Goal: Task Accomplishment & Management: Manage account settings

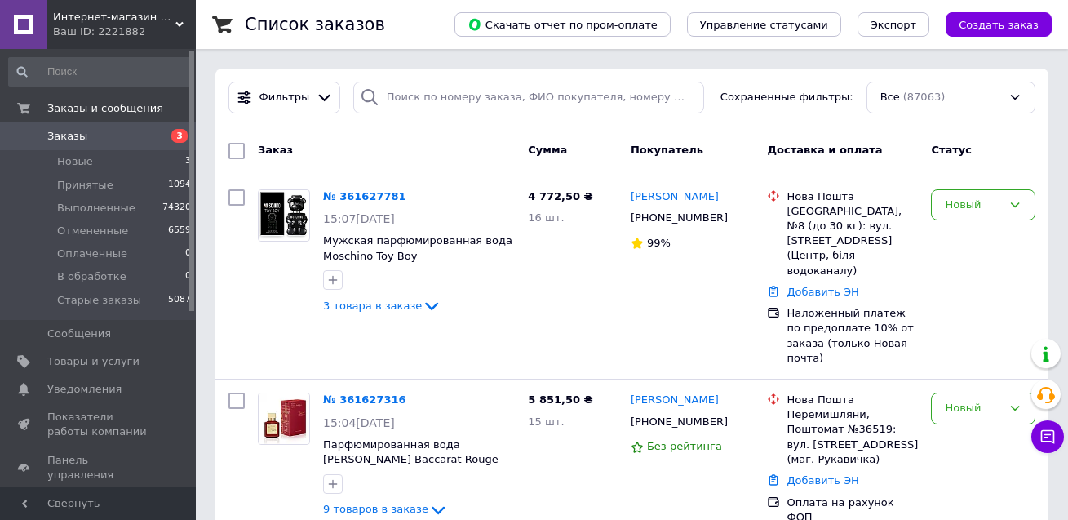
scroll to position [245, 0]
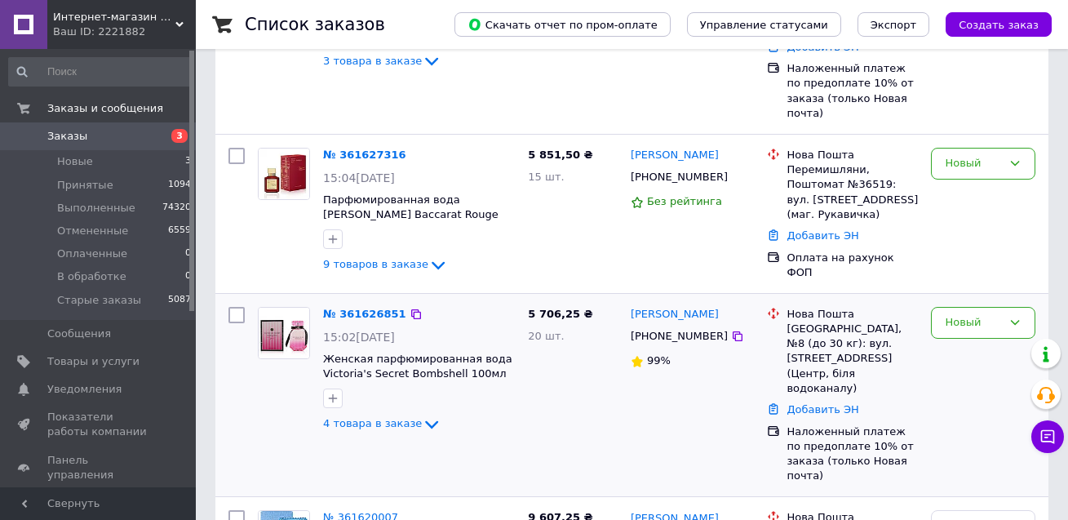
click at [239, 307] on input "checkbox" at bounding box center [237, 315] width 16 height 16
checkbox input "true"
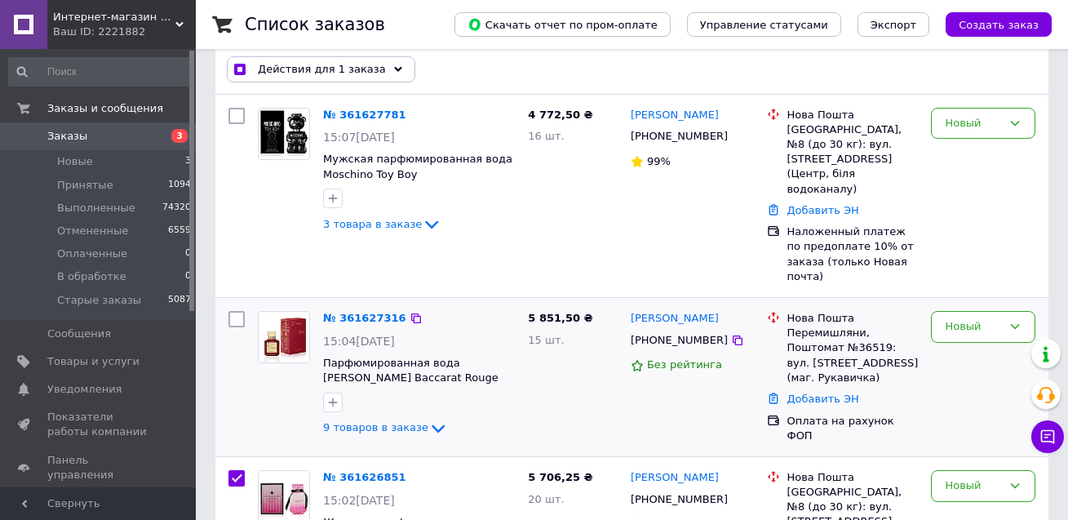
click at [253, 304] on div at bounding box center [283, 374] width 65 height 140
checkbox input "true"
click at [239, 311] on input "checkbox" at bounding box center [237, 319] width 16 height 16
checkbox input "true"
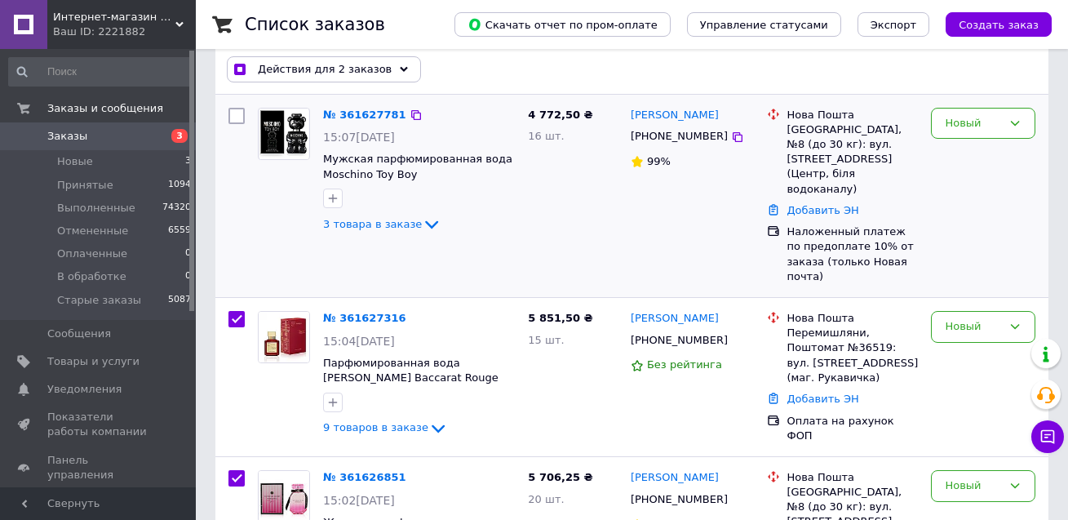
click at [238, 113] on input "checkbox" at bounding box center [237, 116] width 16 height 16
checkbox input "true"
click at [310, 69] on span "Действия для 3 заказов" at bounding box center [325, 69] width 134 height 15
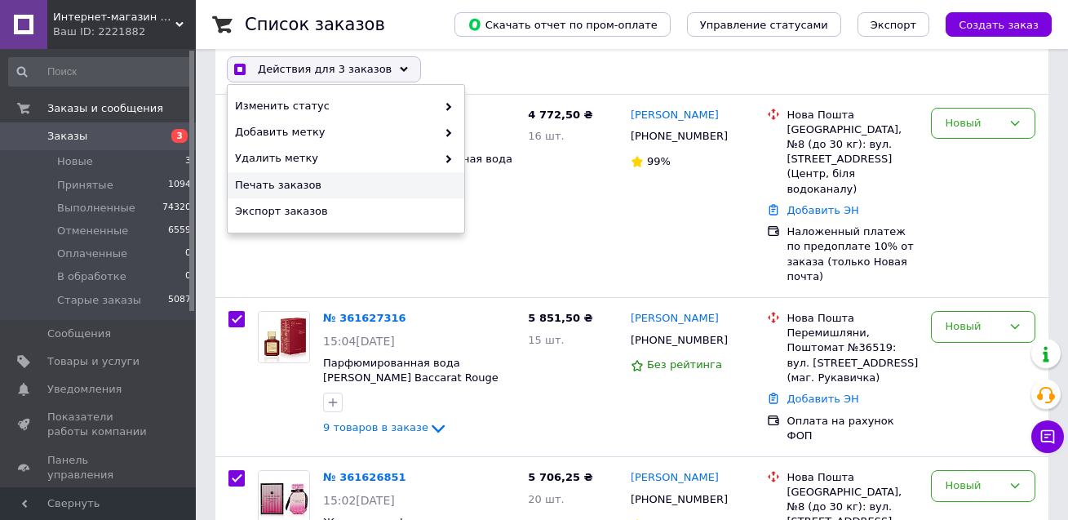
click at [323, 183] on span "Печать заказов" at bounding box center [344, 185] width 218 height 15
click at [434, 106] on span "Изменить статус" at bounding box center [336, 106] width 202 height 15
checkbox input "true"
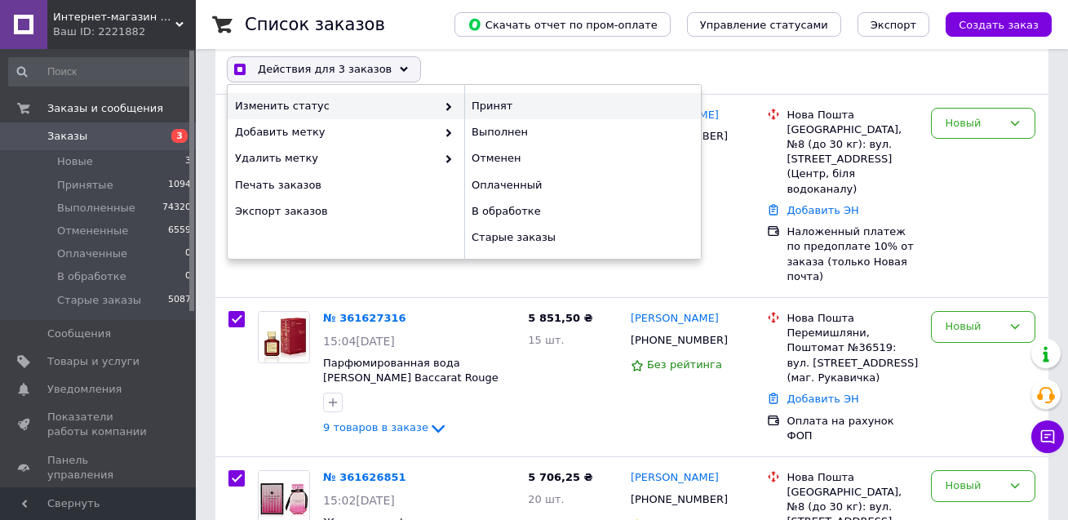
click at [479, 110] on div "Принят" at bounding box center [582, 106] width 237 height 26
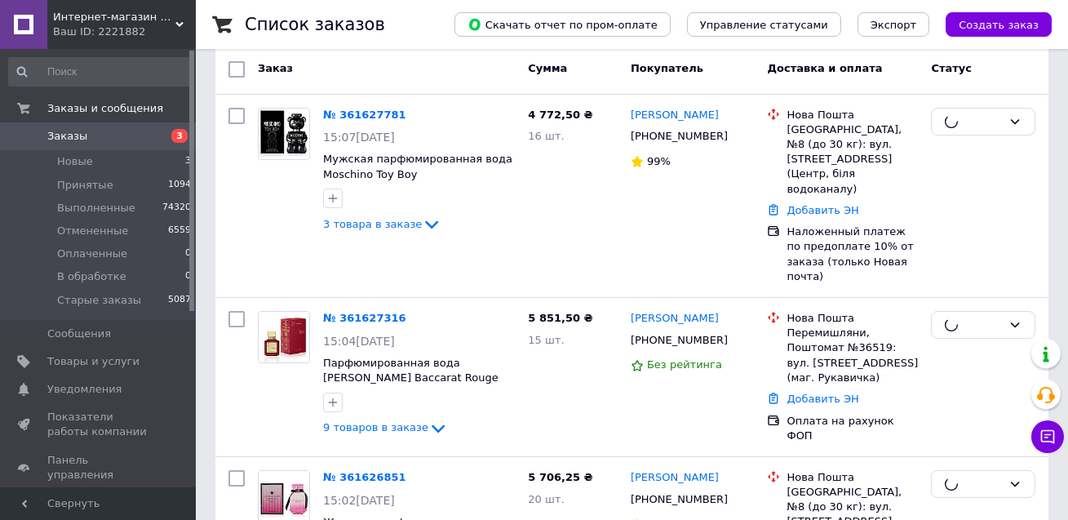
checkbox input "false"
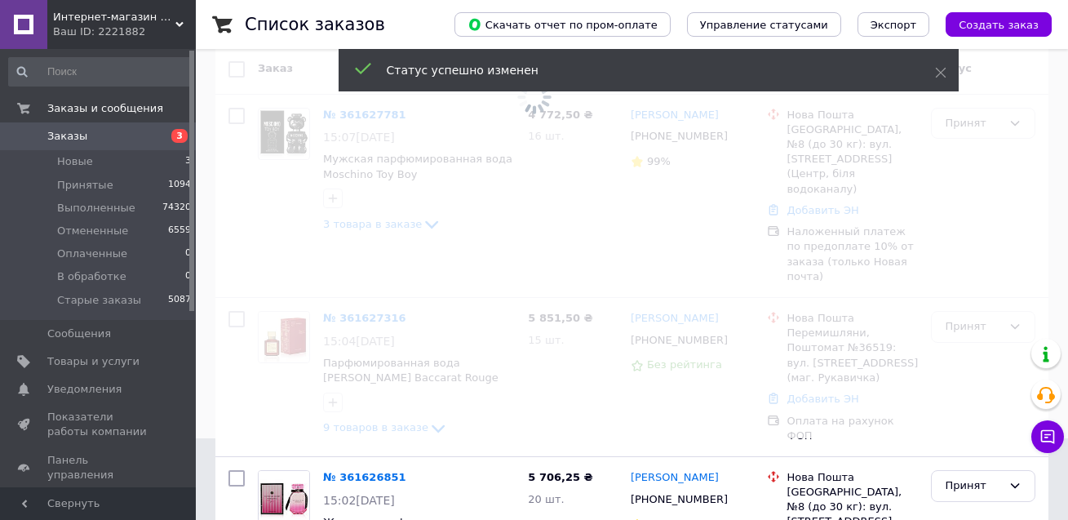
scroll to position [0, 0]
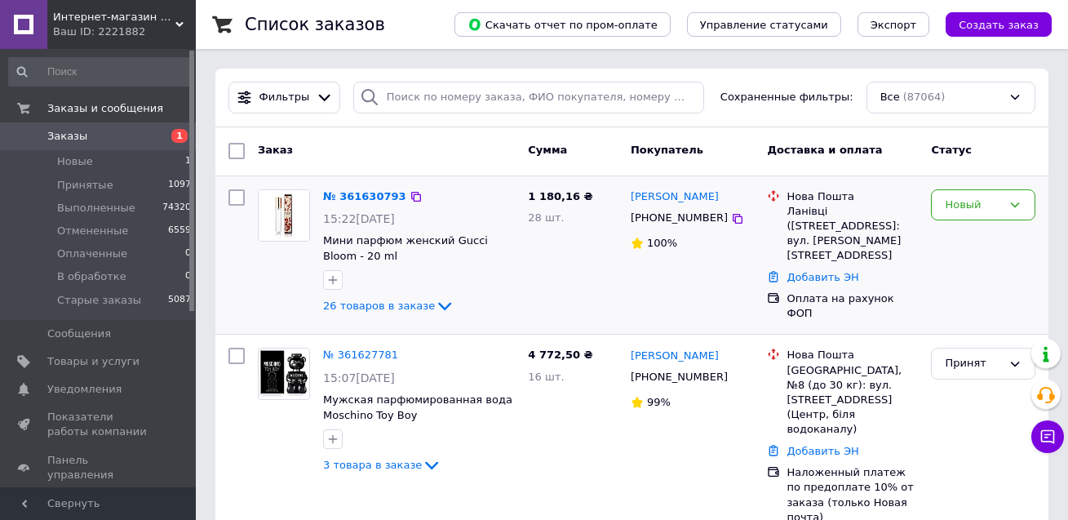
click at [236, 196] on input "checkbox" at bounding box center [237, 197] width 16 height 16
checkbox input "true"
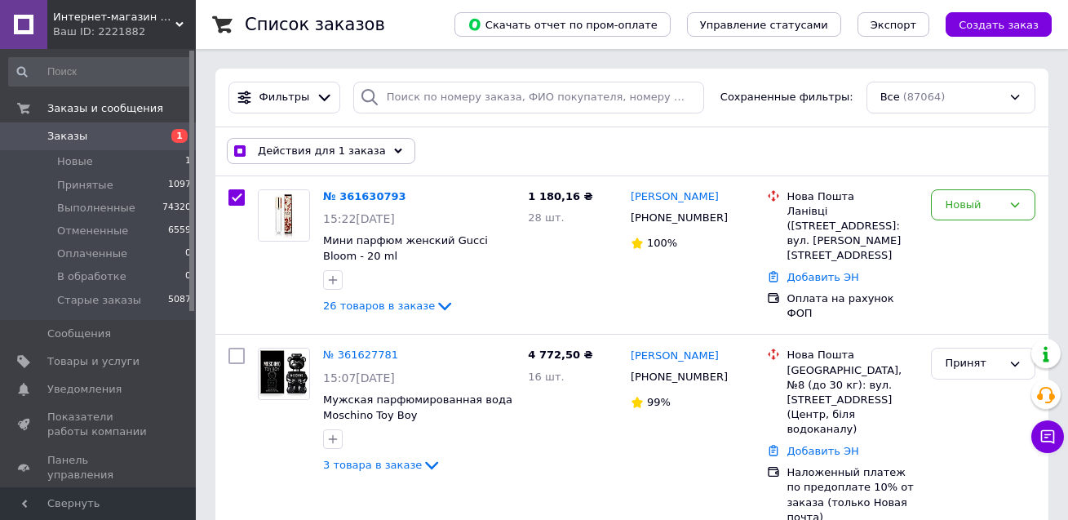
click at [353, 146] on span "Действия для 1 заказа" at bounding box center [322, 151] width 128 height 15
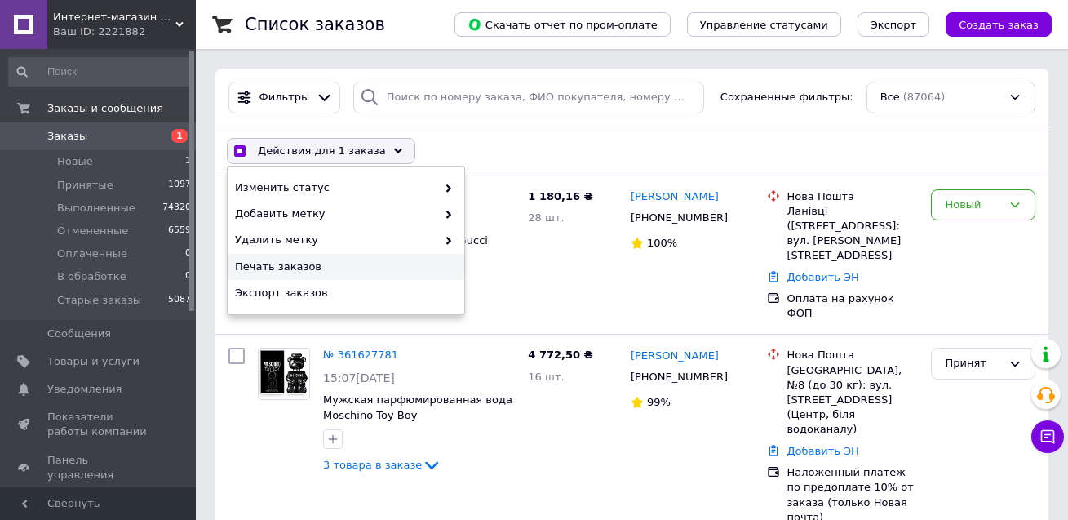
click at [311, 267] on span "Печать заказов" at bounding box center [344, 267] width 218 height 15
click at [981, 212] on div "Новый" at bounding box center [973, 205] width 57 height 17
checkbox input "true"
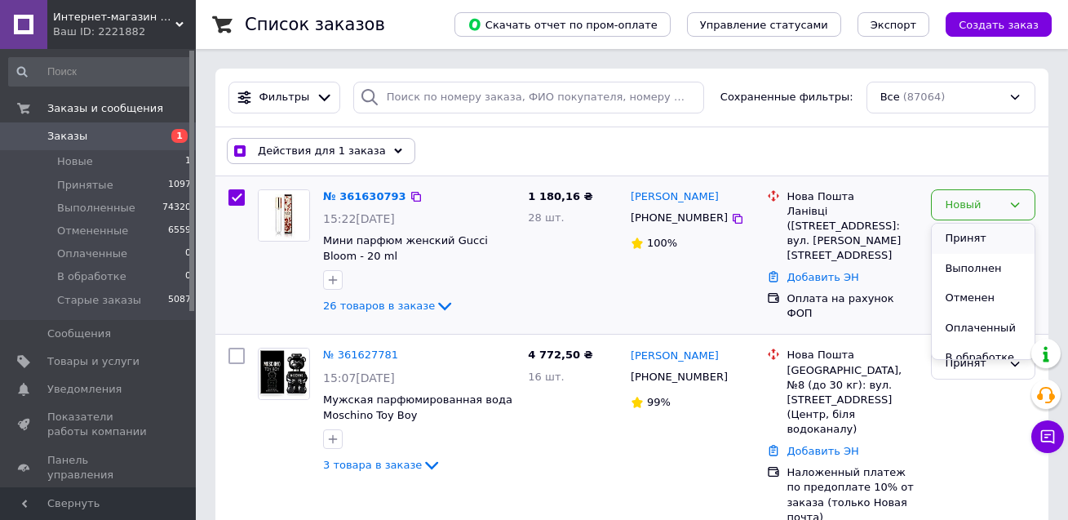
click at [978, 236] on li "Принят" at bounding box center [983, 239] width 103 height 30
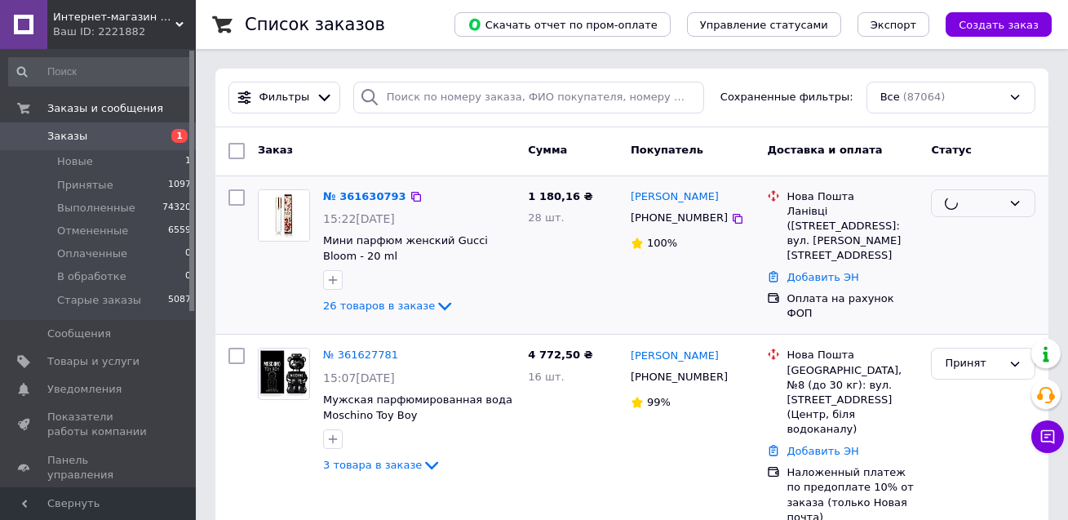
checkbox input "false"
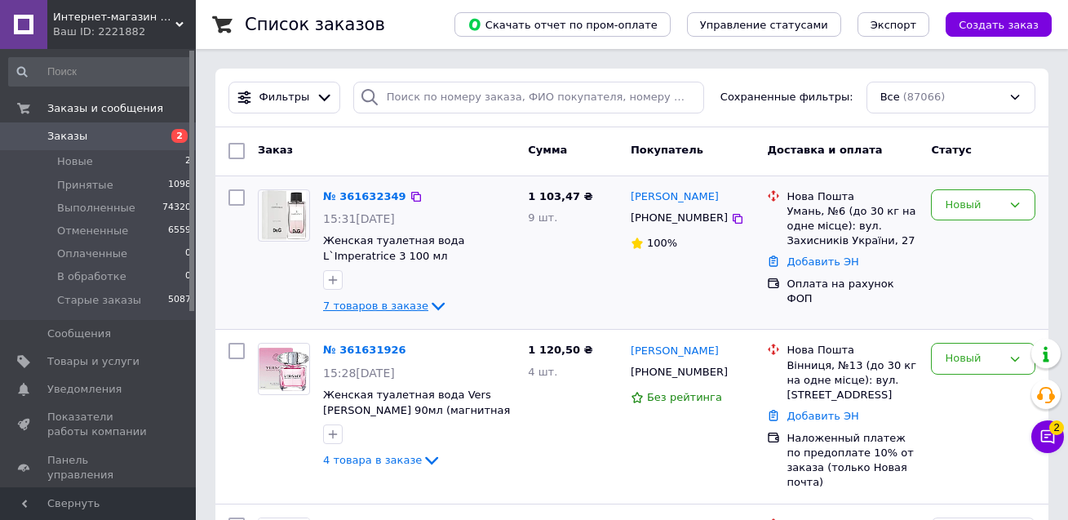
click at [428, 304] on icon at bounding box center [438, 306] width 20 height 20
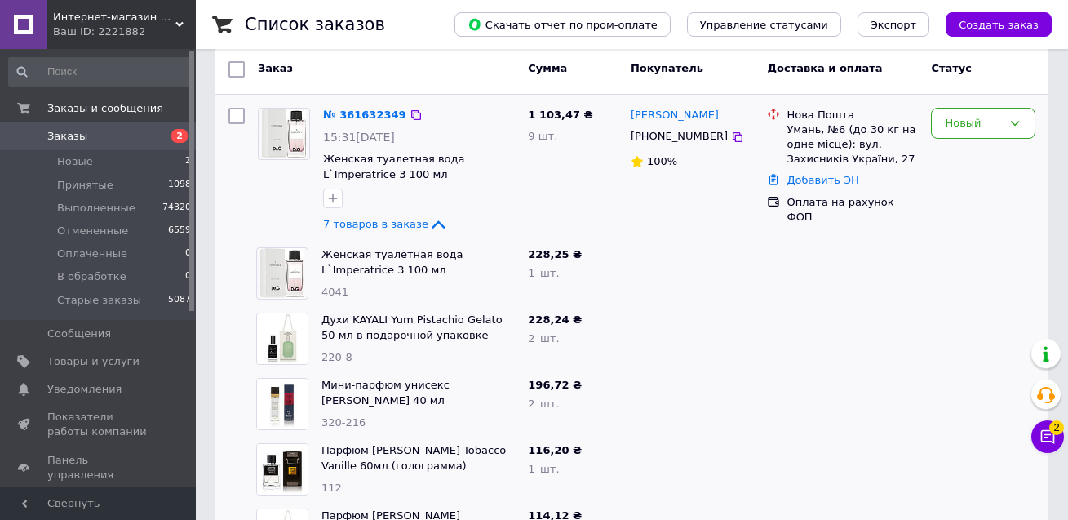
scroll to position [245, 0]
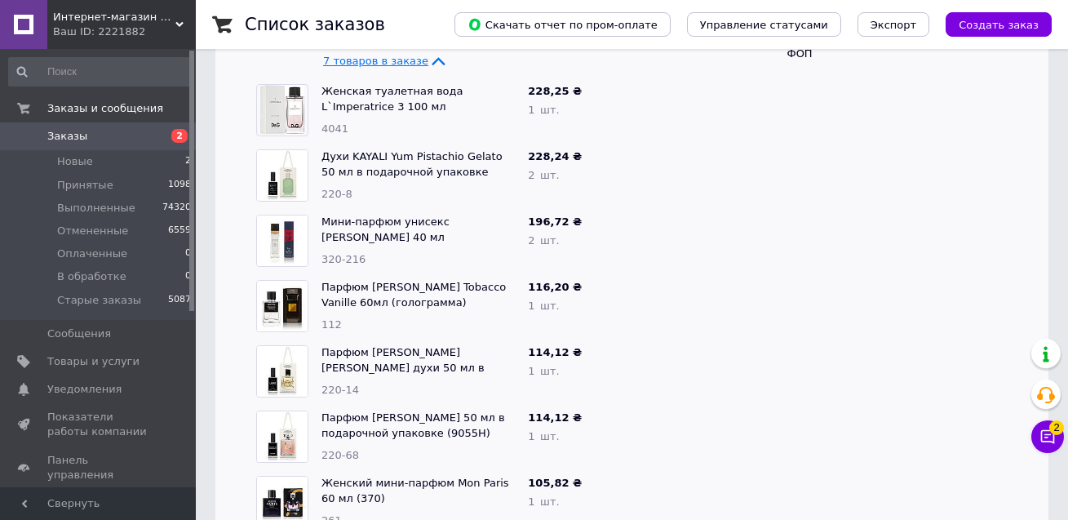
drag, startPoint x: 112, startPoint y: 140, endPoint x: 4, endPoint y: 53, distance: 138.2
click at [111, 140] on span "Заказы" at bounding box center [99, 136] width 104 height 15
drag, startPoint x: 89, startPoint y: 144, endPoint x: 68, endPoint y: 3, distance: 142.0
click at [90, 144] on span "Заказы" at bounding box center [99, 136] width 104 height 15
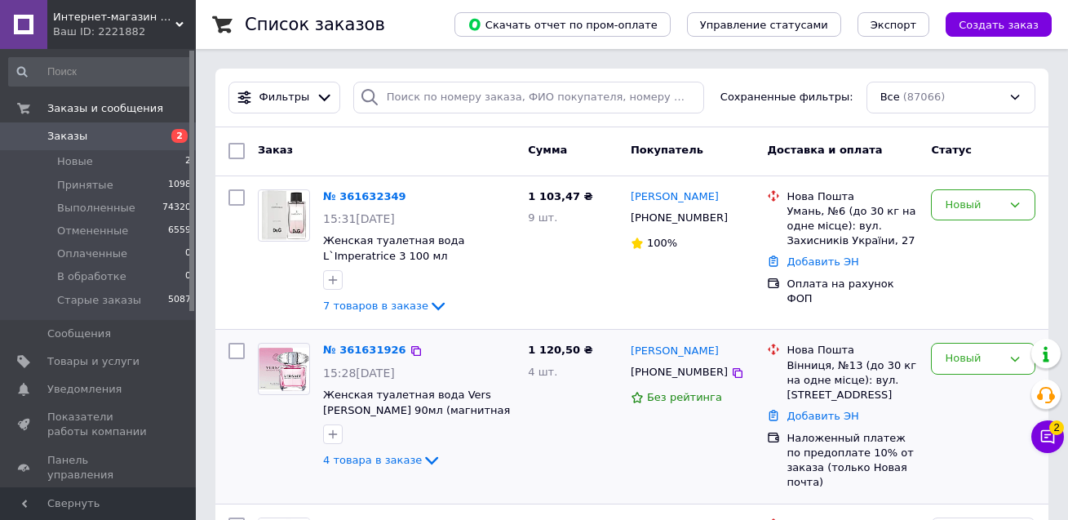
click at [238, 353] on input "checkbox" at bounding box center [237, 351] width 16 height 16
checkbox input "true"
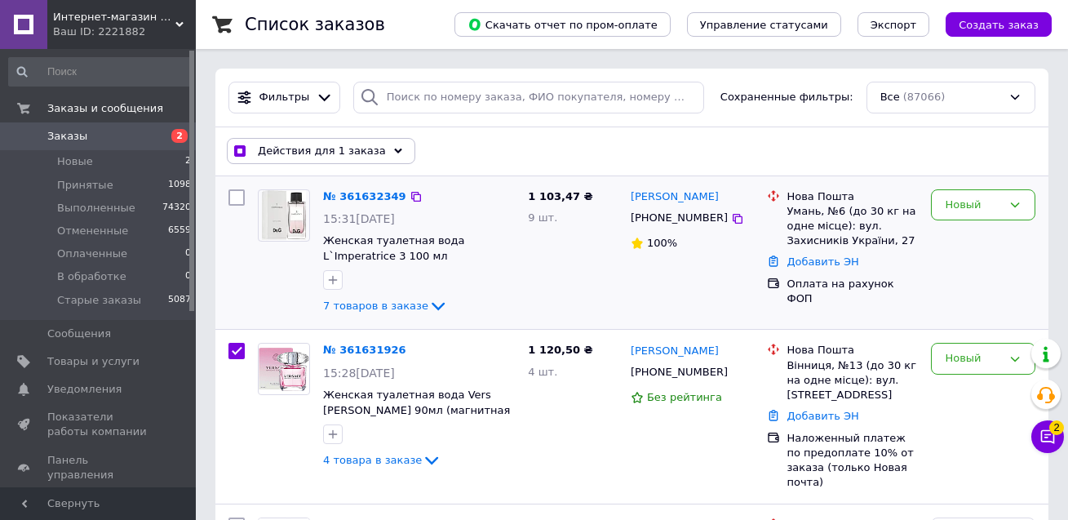
drag, startPoint x: 233, startPoint y: 193, endPoint x: 295, endPoint y: 158, distance: 72.4
click at [233, 194] on input "checkbox" at bounding box center [237, 197] width 16 height 16
checkbox input "true"
click at [304, 147] on span "Действия для 2 заказов" at bounding box center [325, 151] width 134 height 15
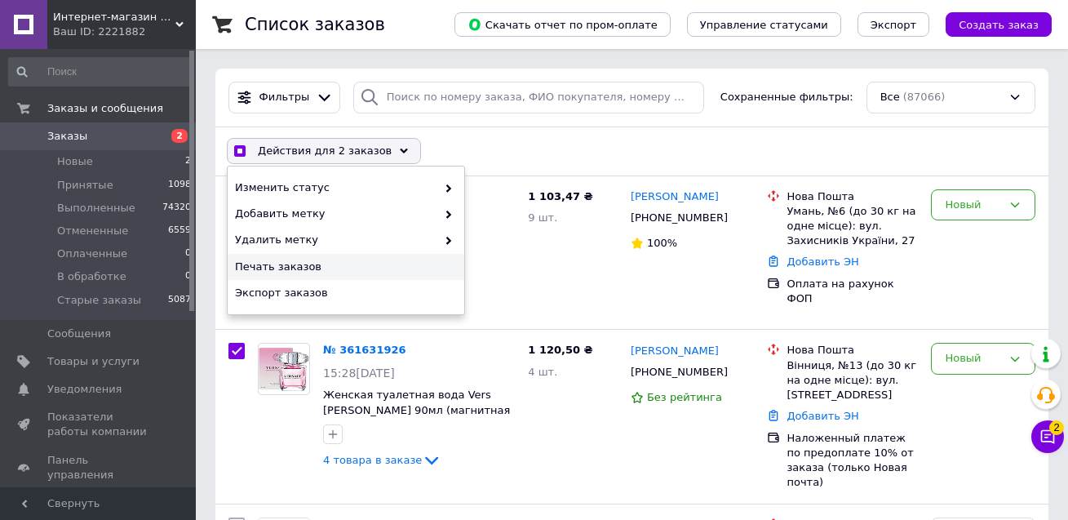
click at [282, 265] on span "Печать заказов" at bounding box center [344, 267] width 218 height 15
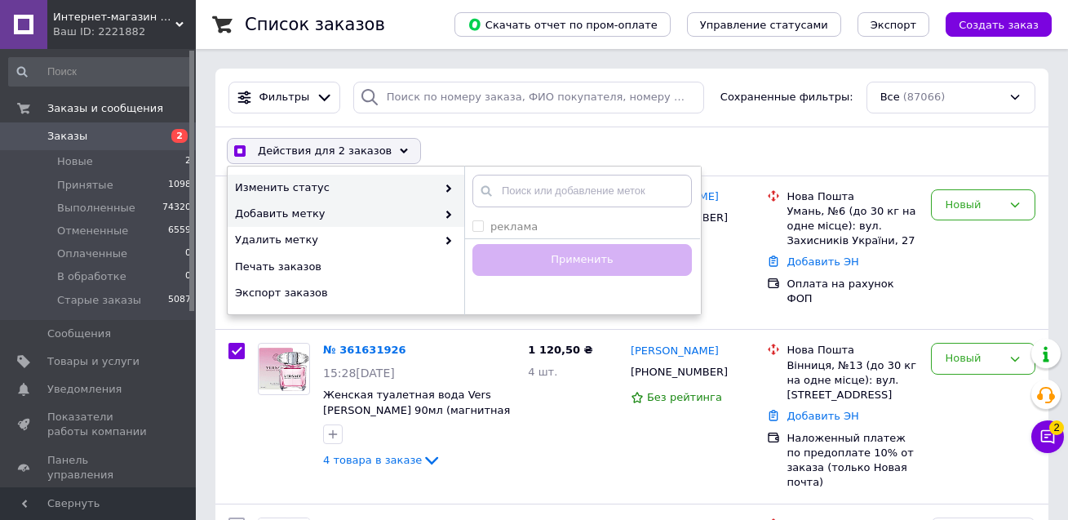
click at [325, 194] on span "Изменить статус" at bounding box center [336, 187] width 202 height 15
click at [340, 189] on span "Изменить статус" at bounding box center [336, 187] width 202 height 15
checkbox input "true"
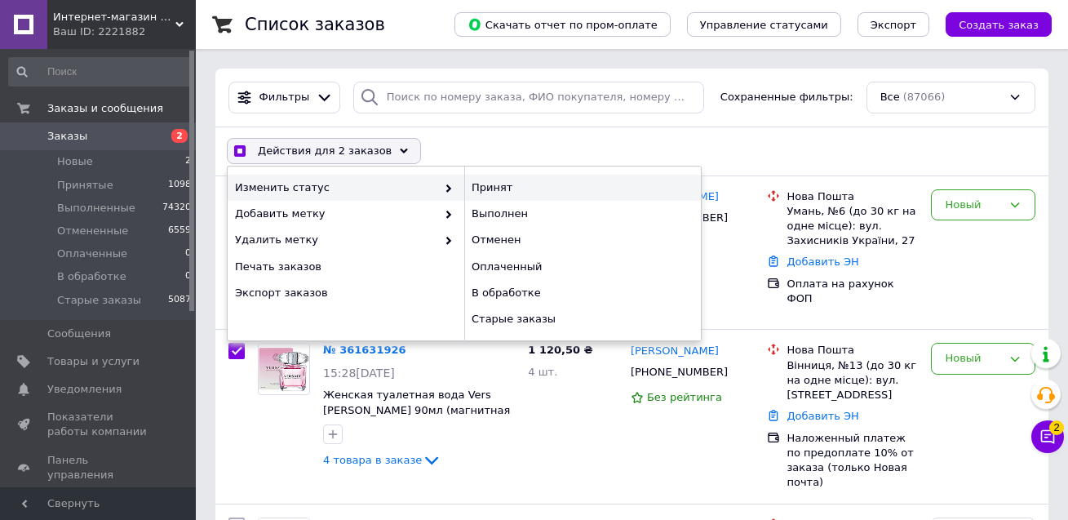
click at [477, 187] on div "Принят" at bounding box center [582, 188] width 237 height 26
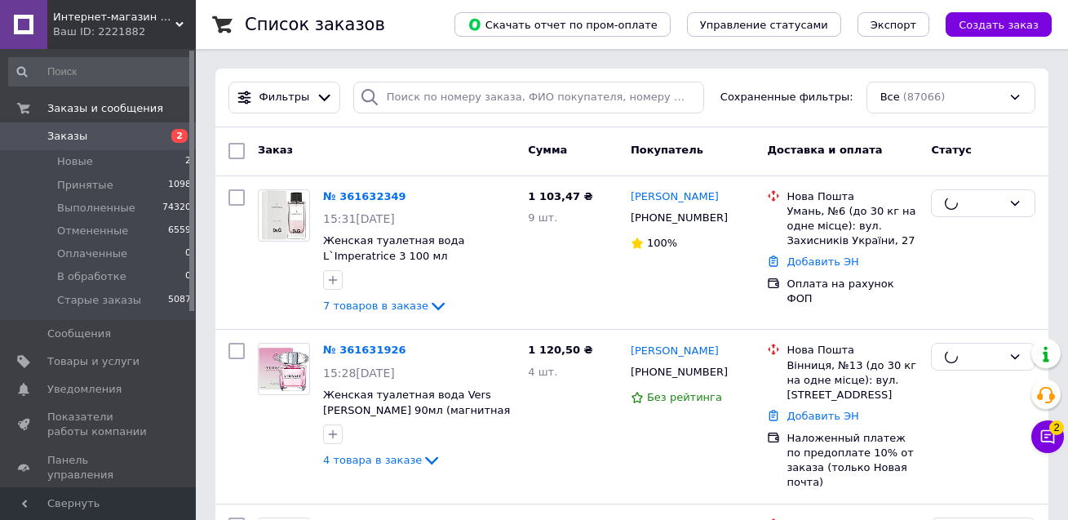
checkbox input "false"
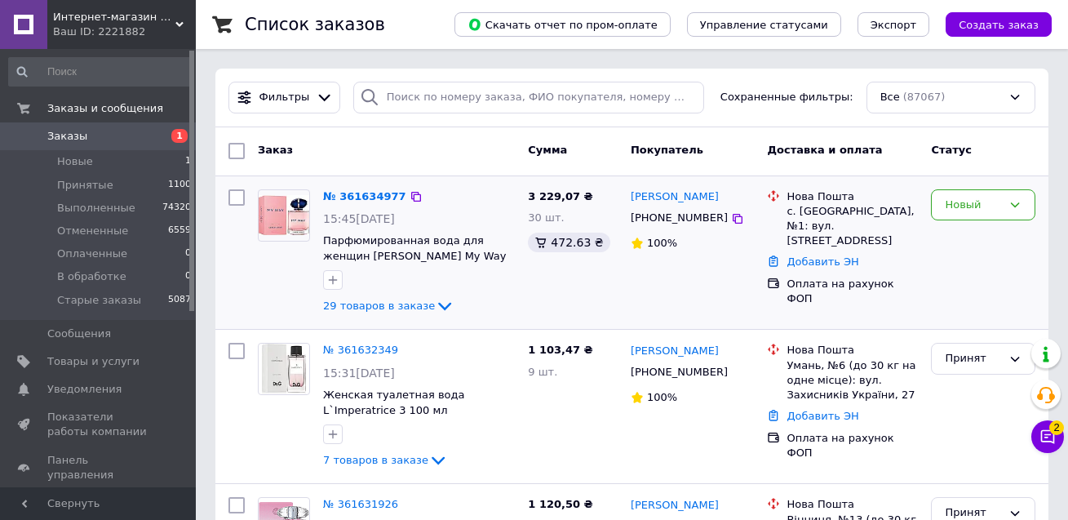
click at [231, 198] on input "checkbox" at bounding box center [237, 197] width 16 height 16
checkbox input "true"
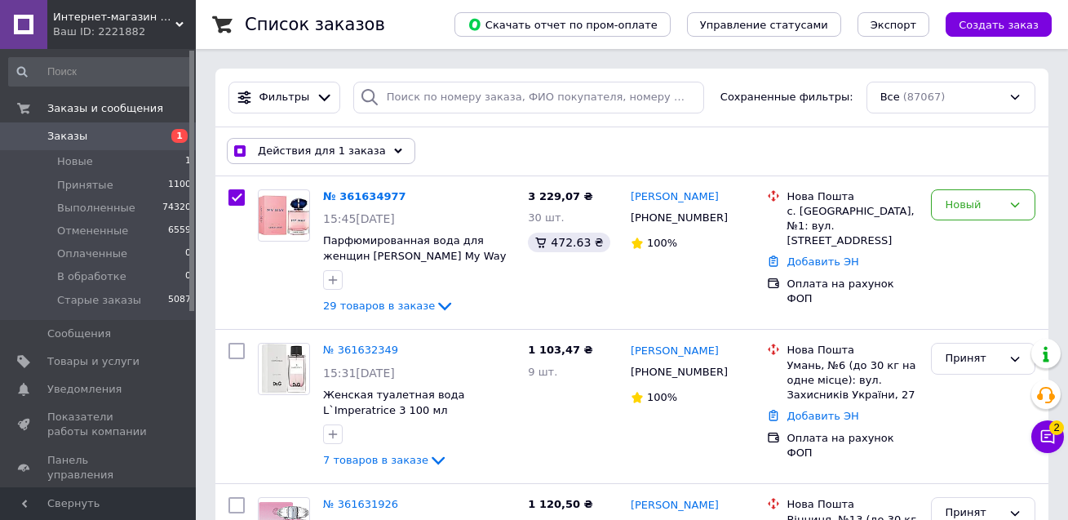
click at [360, 151] on span "Действия для 1 заказа" at bounding box center [322, 151] width 128 height 15
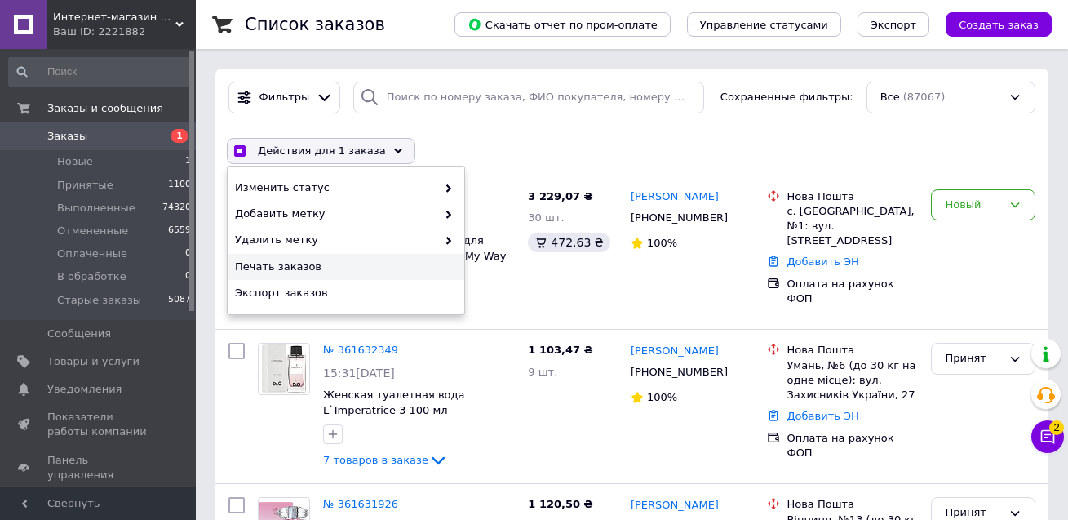
click at [329, 264] on span "Печать заказов" at bounding box center [344, 267] width 218 height 15
drag, startPoint x: 968, startPoint y: 203, endPoint x: 978, endPoint y: 220, distance: 19.0
click at [970, 205] on div "Новый" at bounding box center [973, 205] width 57 height 17
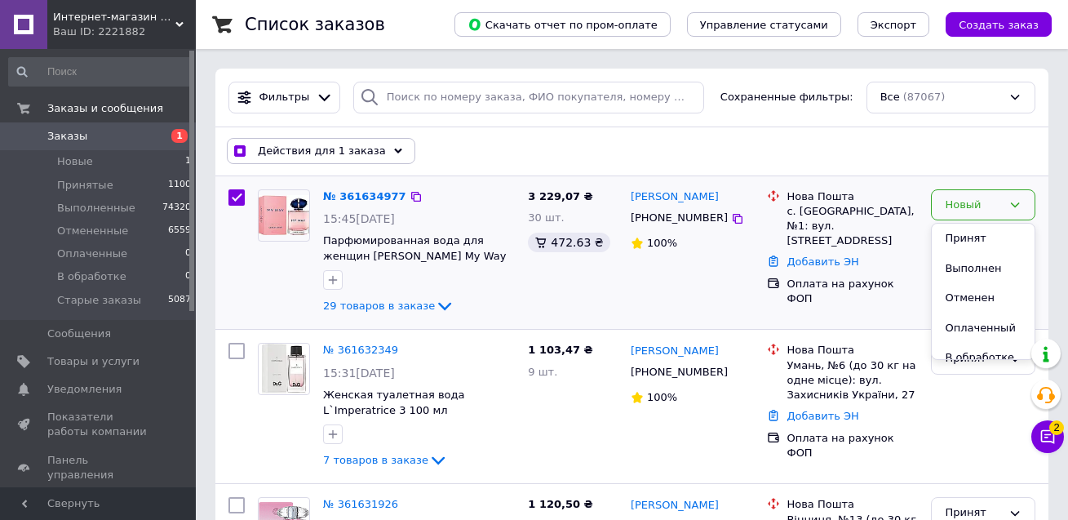
click at [978, 221] on div "Новый Принят Выполнен Отменен Оплаченный В обработке Старые заказы" at bounding box center [984, 253] width 118 height 140
drag, startPoint x: 961, startPoint y: 189, endPoint x: 967, endPoint y: 220, distance: 31.5
click at [962, 198] on div "Новый" at bounding box center [983, 205] width 104 height 32
checkbox input "true"
click at [974, 236] on li "Принят" at bounding box center [983, 239] width 103 height 30
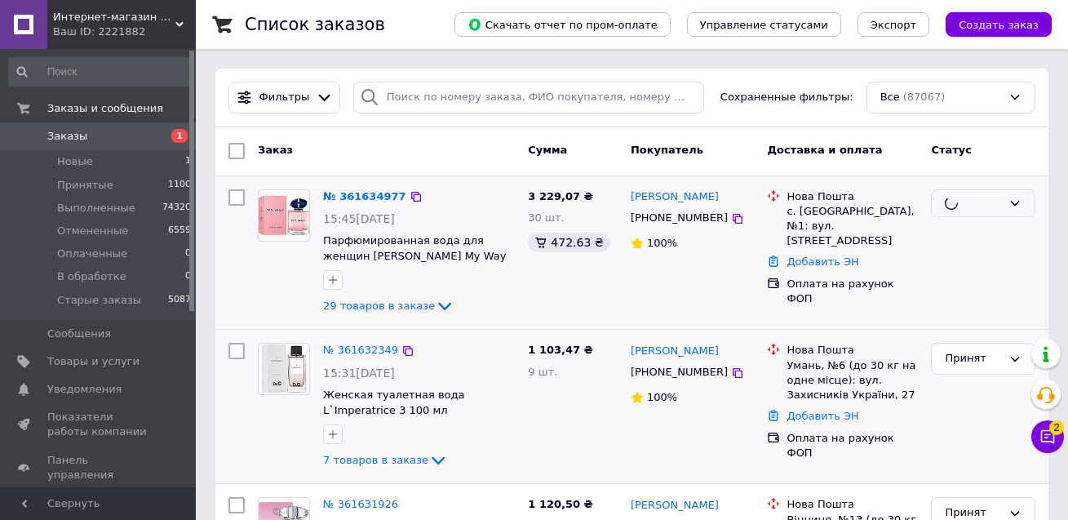
checkbox input "false"
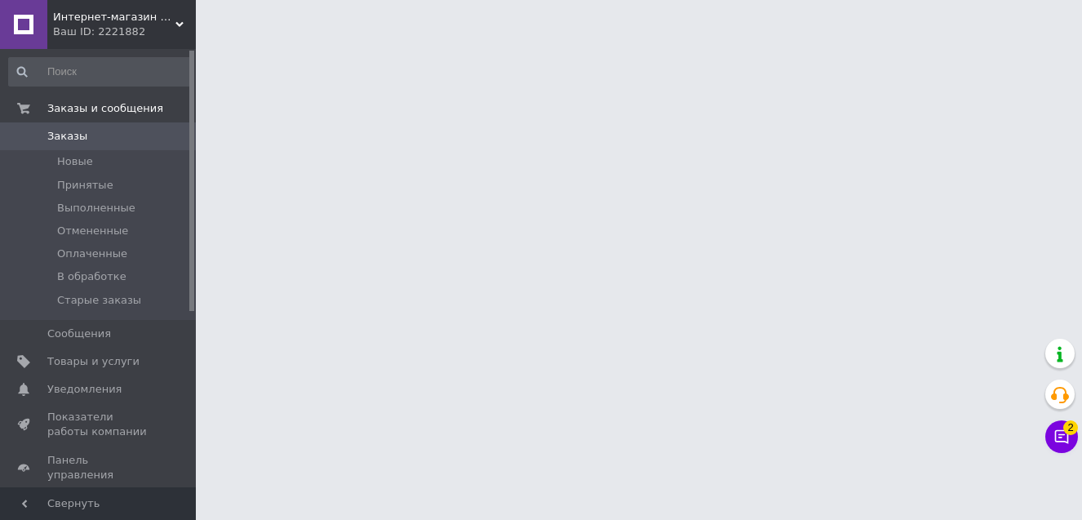
click at [1078, 41] on html "Интернет-магазин "Optparfum" Ваш ID: 2221882 Сайт Интернет-магазин "Optparfum" …" at bounding box center [541, 20] width 1082 height 41
click at [1068, 441] on icon at bounding box center [1062, 437] width 14 height 14
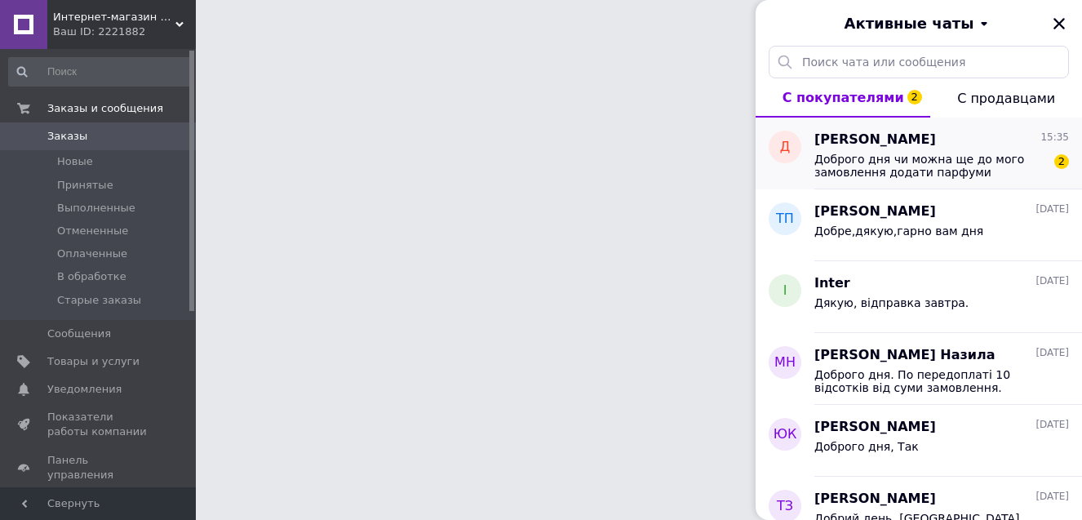
click at [987, 151] on div "Доброго дня чи можна ще до мого замовлення додати парфуми Парфуми Attar Collect…" at bounding box center [942, 163] width 255 height 29
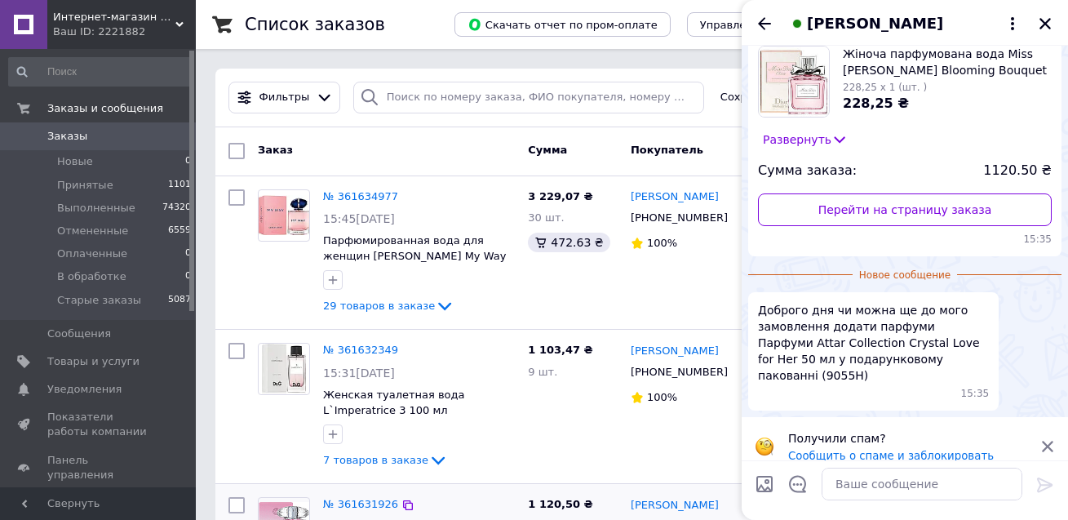
scroll to position [245, 0]
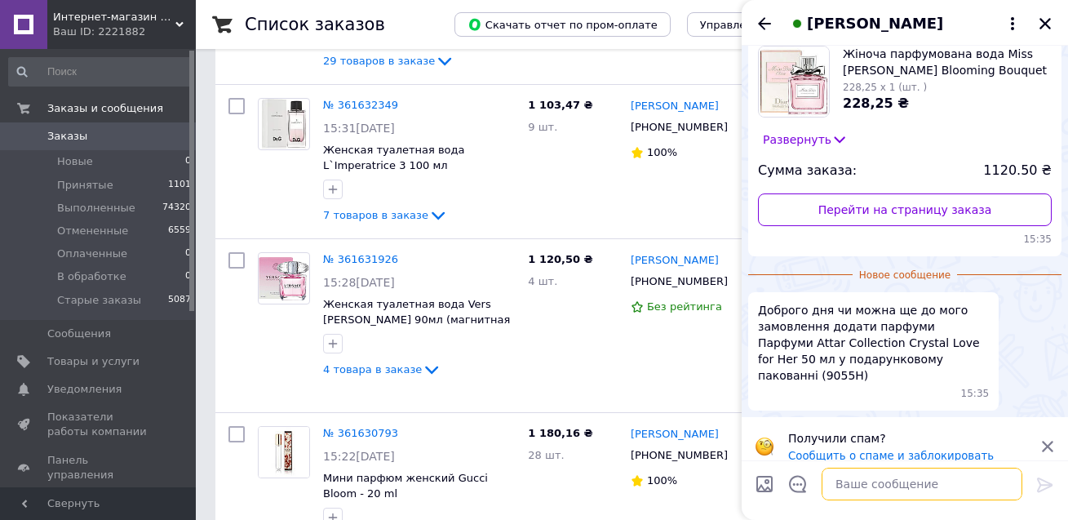
click at [895, 481] on textarea at bounding box center [922, 484] width 201 height 33
click at [957, 479] on textarea at bounding box center [922, 484] width 201 height 33
type textarea "L"
type textarea "Добрий день. Добавили"
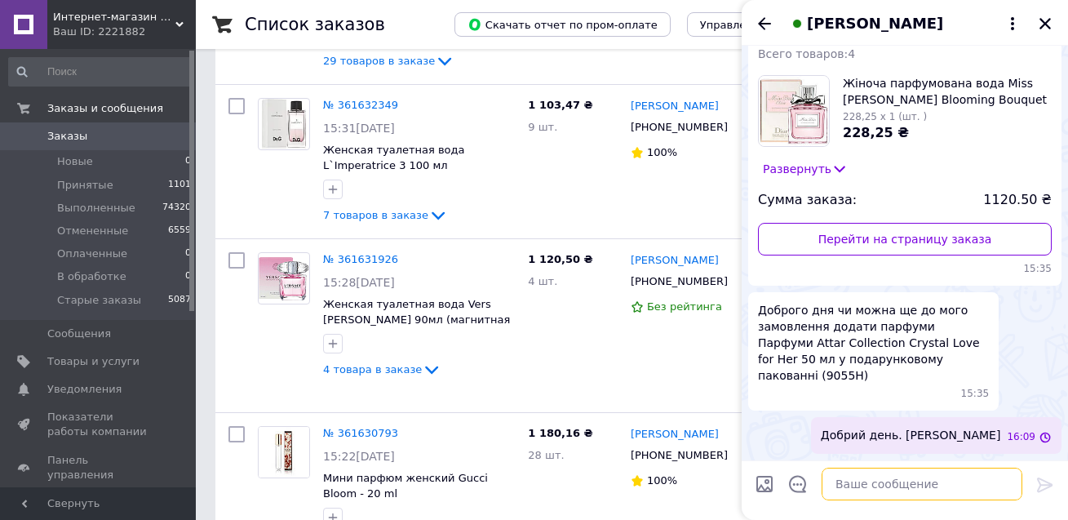
scroll to position [58, 0]
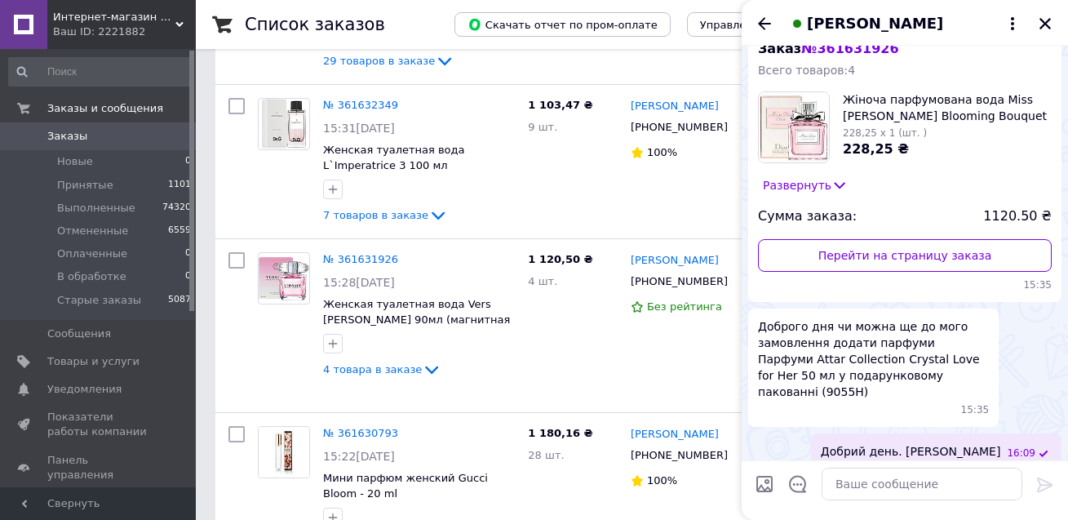
drag, startPoint x: 764, startPoint y: 22, endPoint x: 925, endPoint y: 2, distance: 162.1
click at [765, 23] on icon "Назад" at bounding box center [765, 24] width 20 height 20
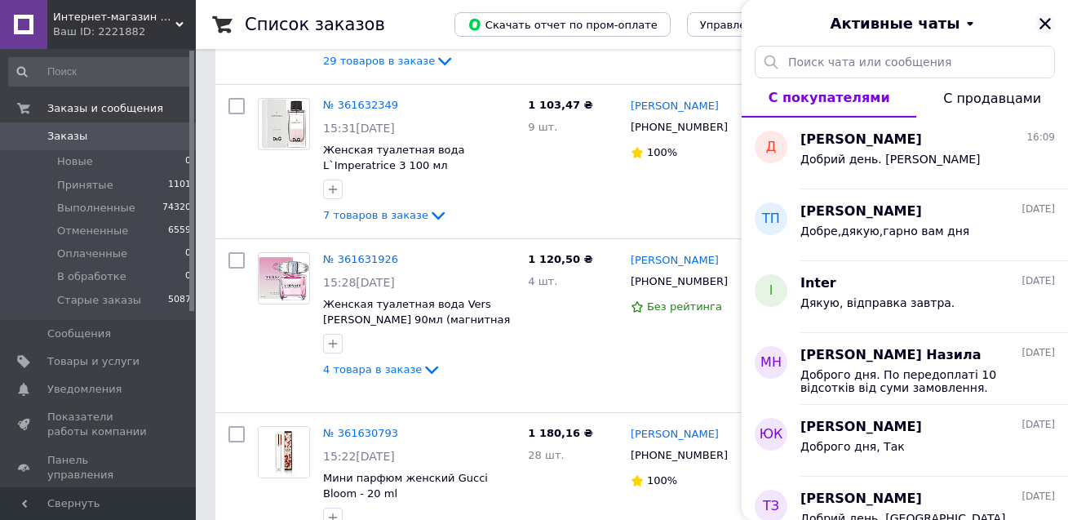
drag, startPoint x: 1050, startPoint y: 24, endPoint x: 906, endPoint y: 137, distance: 183.7
click at [1047, 24] on icon "Закрыть" at bounding box center [1045, 23] width 15 height 15
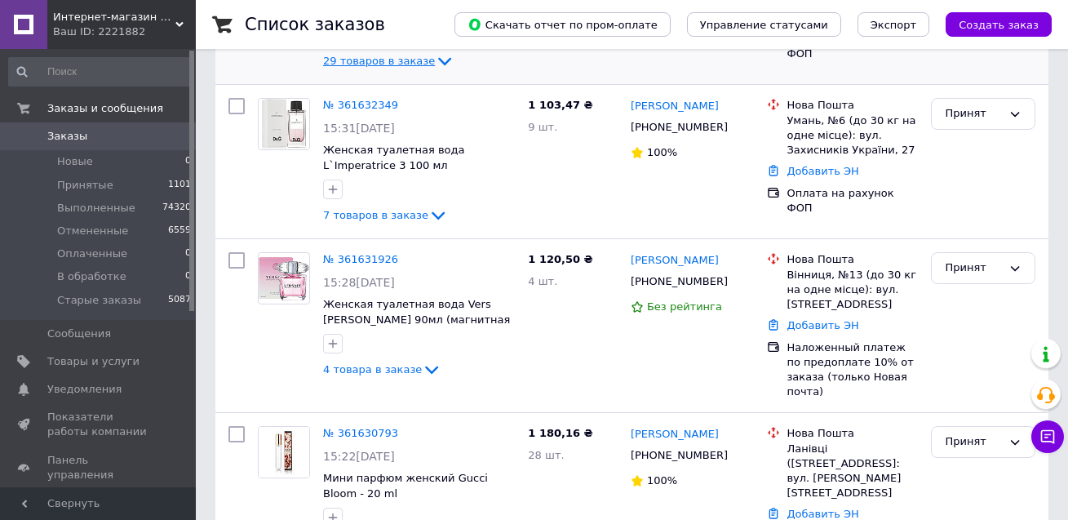
scroll to position [82, 0]
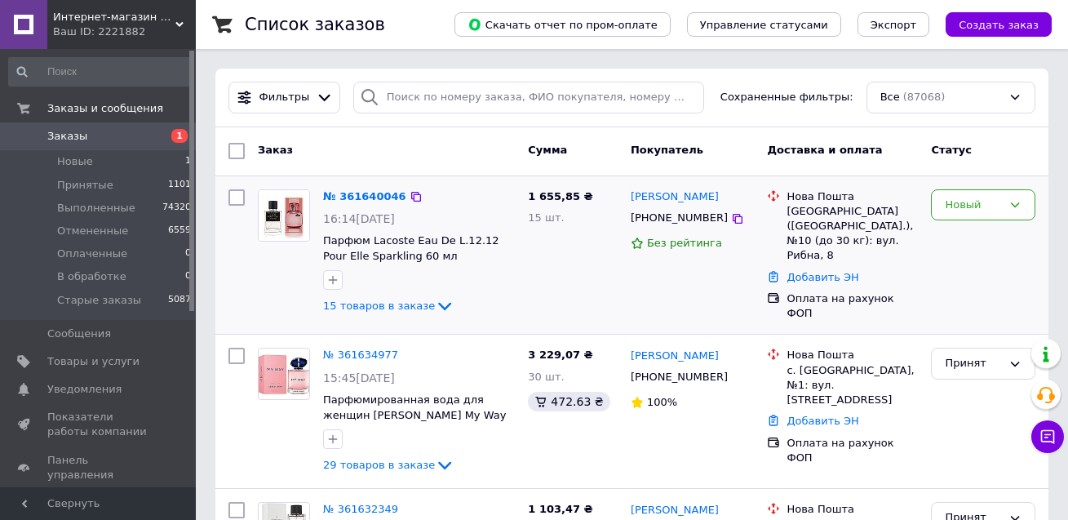
click at [237, 198] on input "checkbox" at bounding box center [237, 197] width 16 height 16
checkbox input "true"
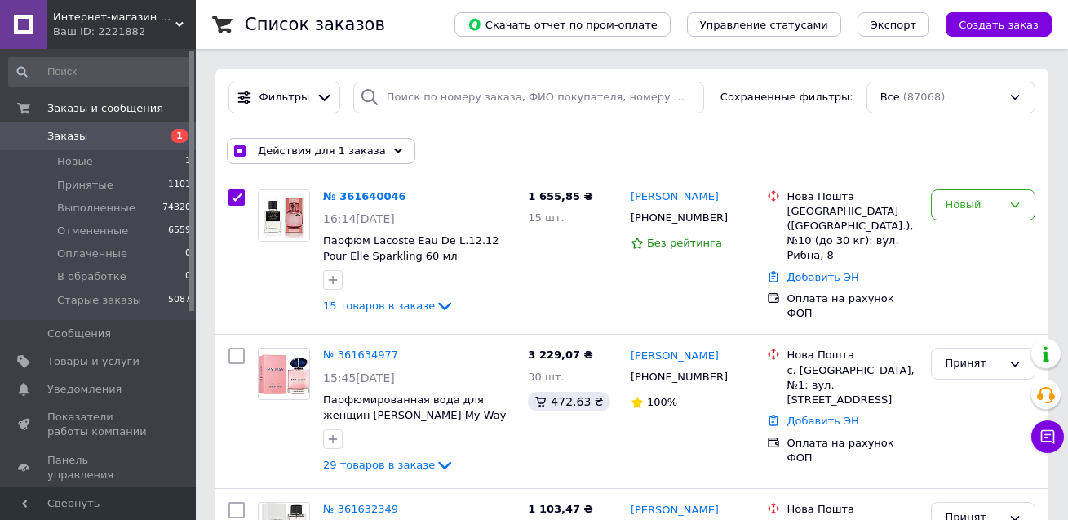
click at [290, 147] on span "Действия для 1 заказа" at bounding box center [322, 151] width 128 height 15
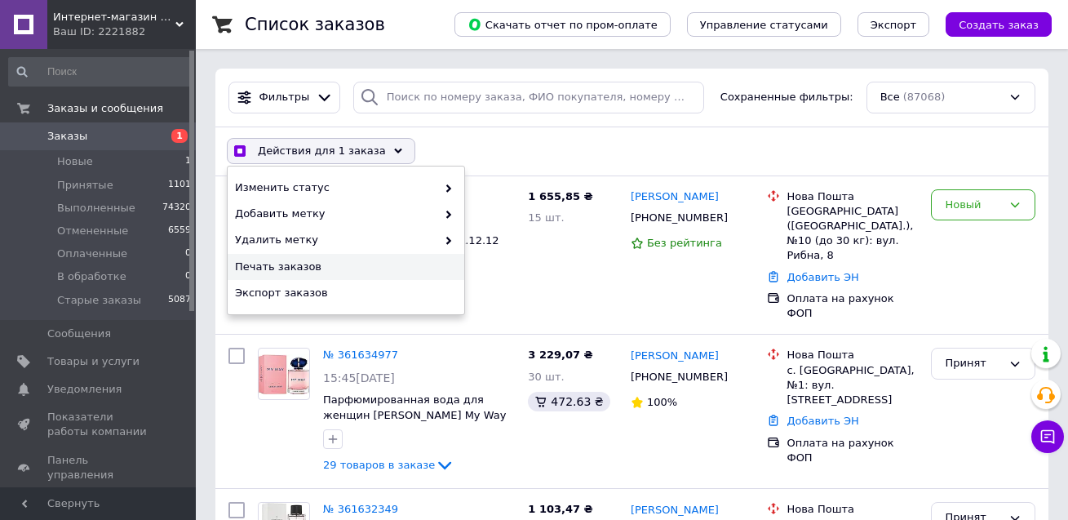
click at [280, 263] on span "Печать заказов" at bounding box center [344, 267] width 218 height 15
click at [946, 204] on div "Новый" at bounding box center [973, 205] width 57 height 17
checkbox input "true"
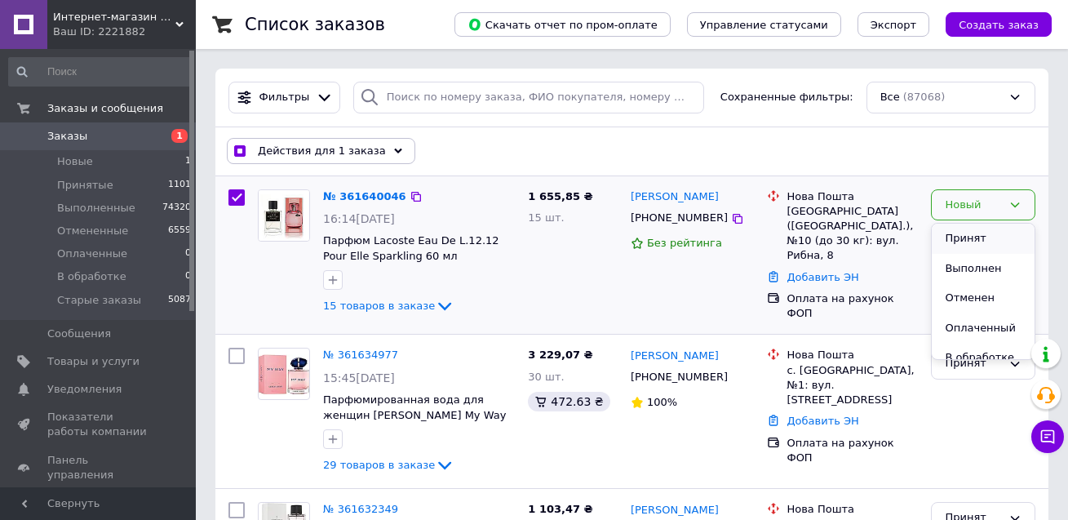
click at [960, 230] on li "Принят" at bounding box center [983, 239] width 103 height 30
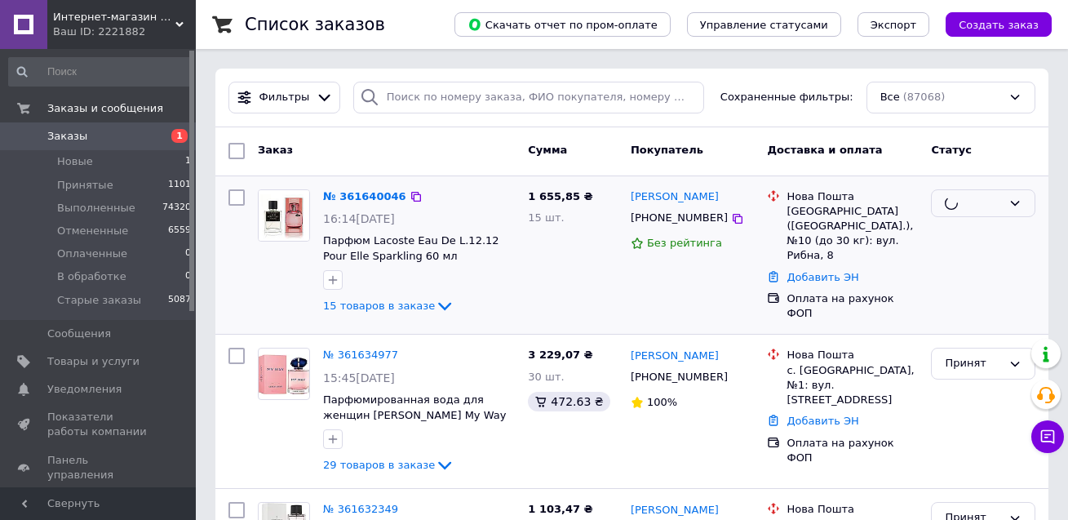
checkbox input "false"
